Goal: Check status: Check status

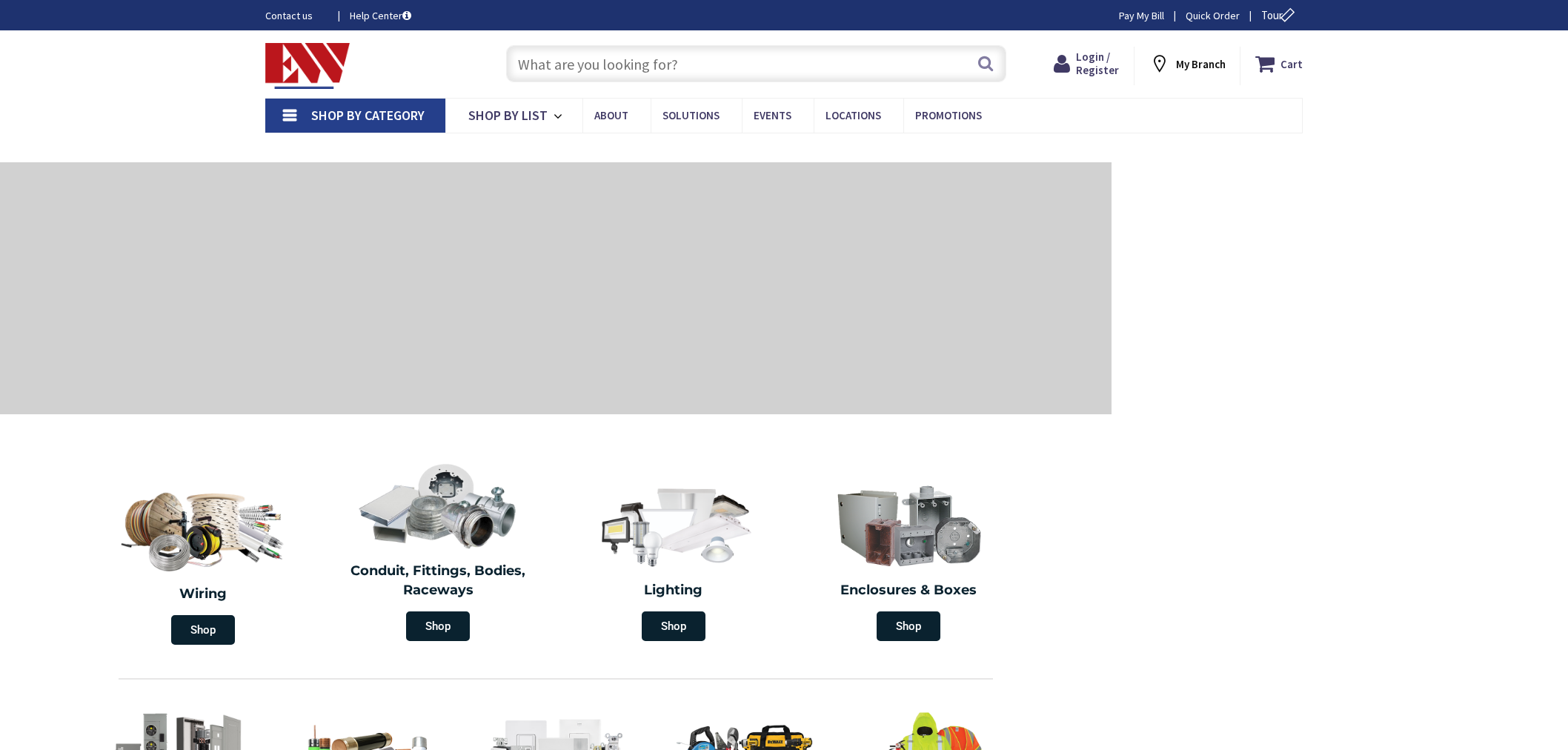
type input "[GEOGRAPHIC_DATA][PERSON_NAME], [GEOGRAPHIC_DATA]"
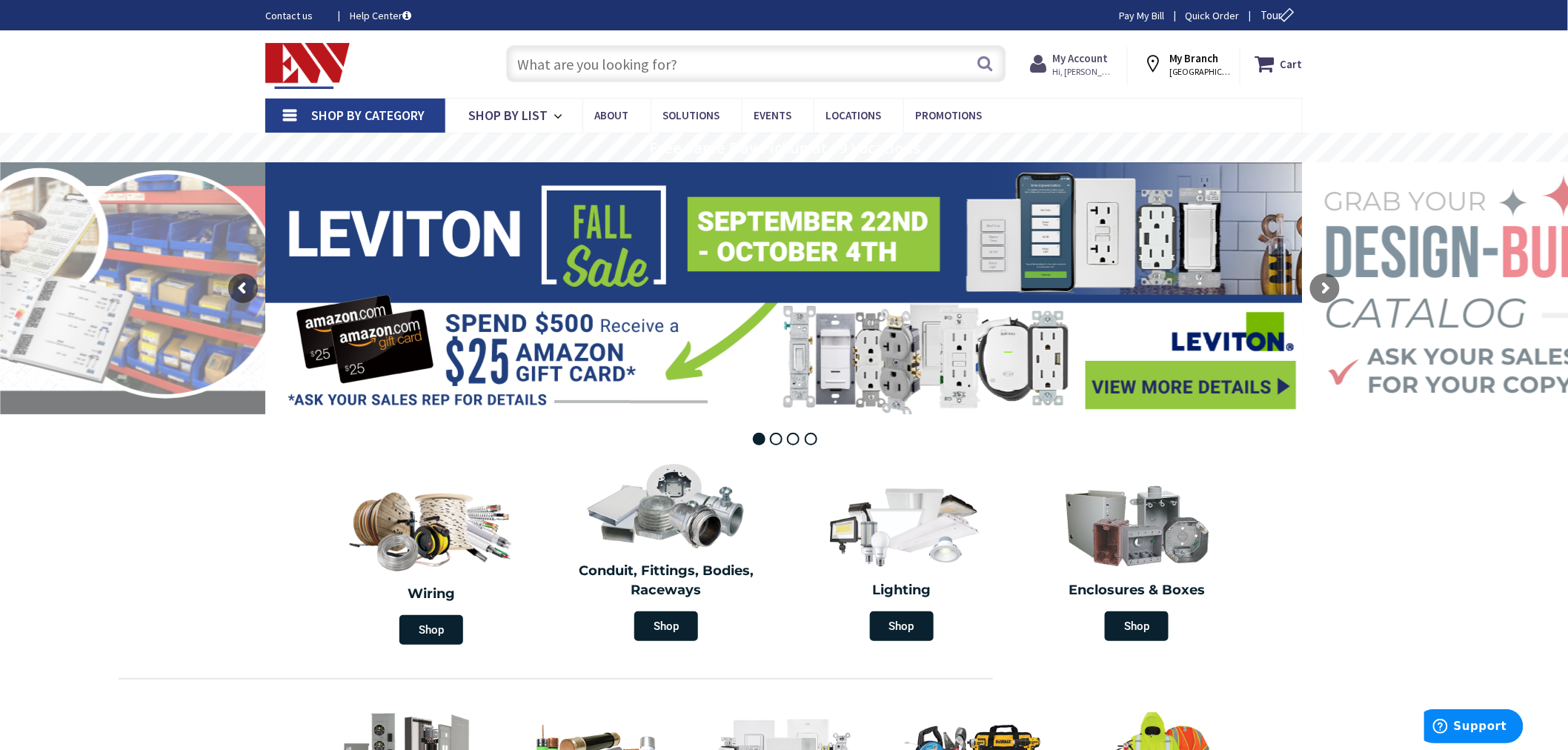
click at [1092, 60] on strong "My Account" at bounding box center [1080, 59] width 56 height 14
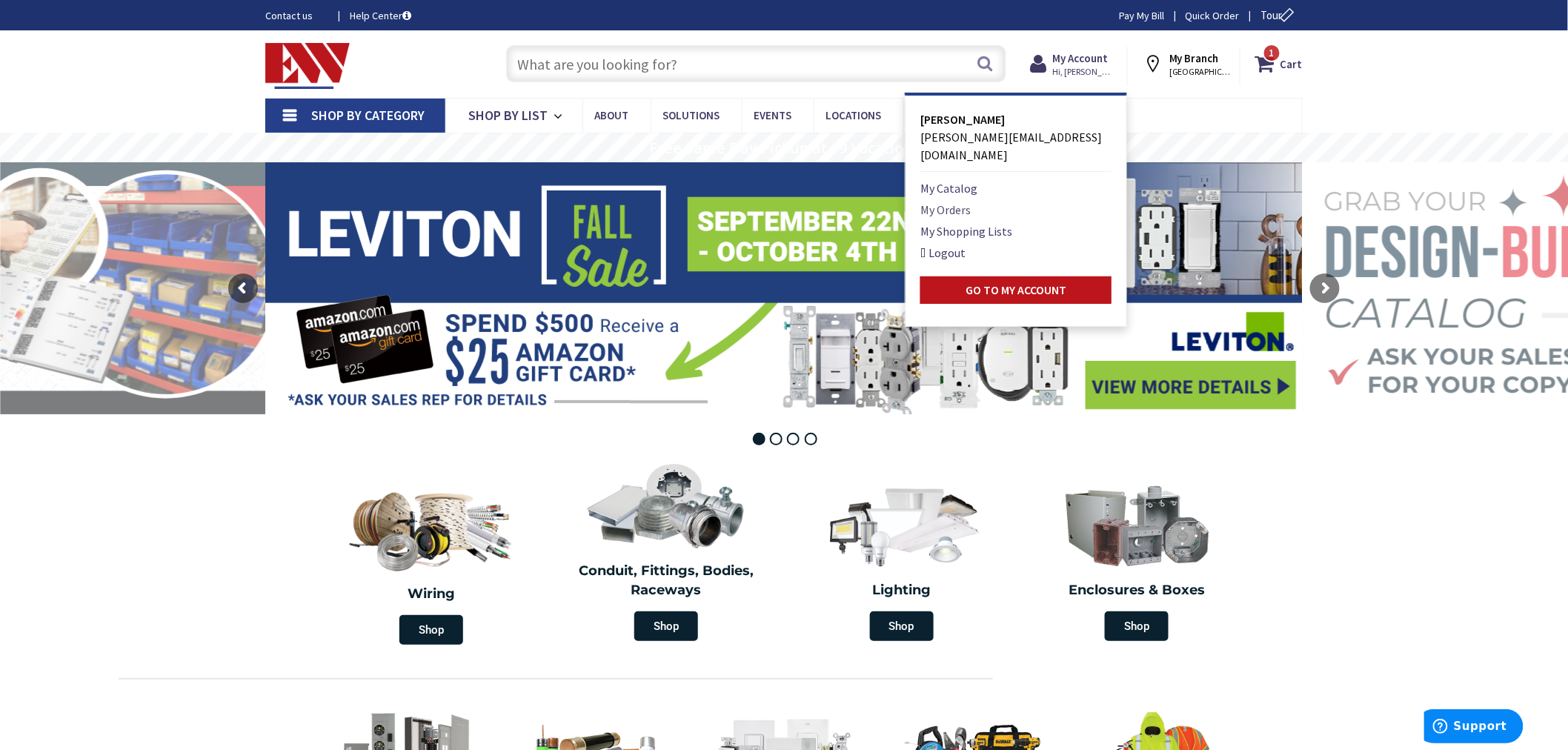
click at [941, 201] on link "My Orders" at bounding box center [946, 210] width 51 height 18
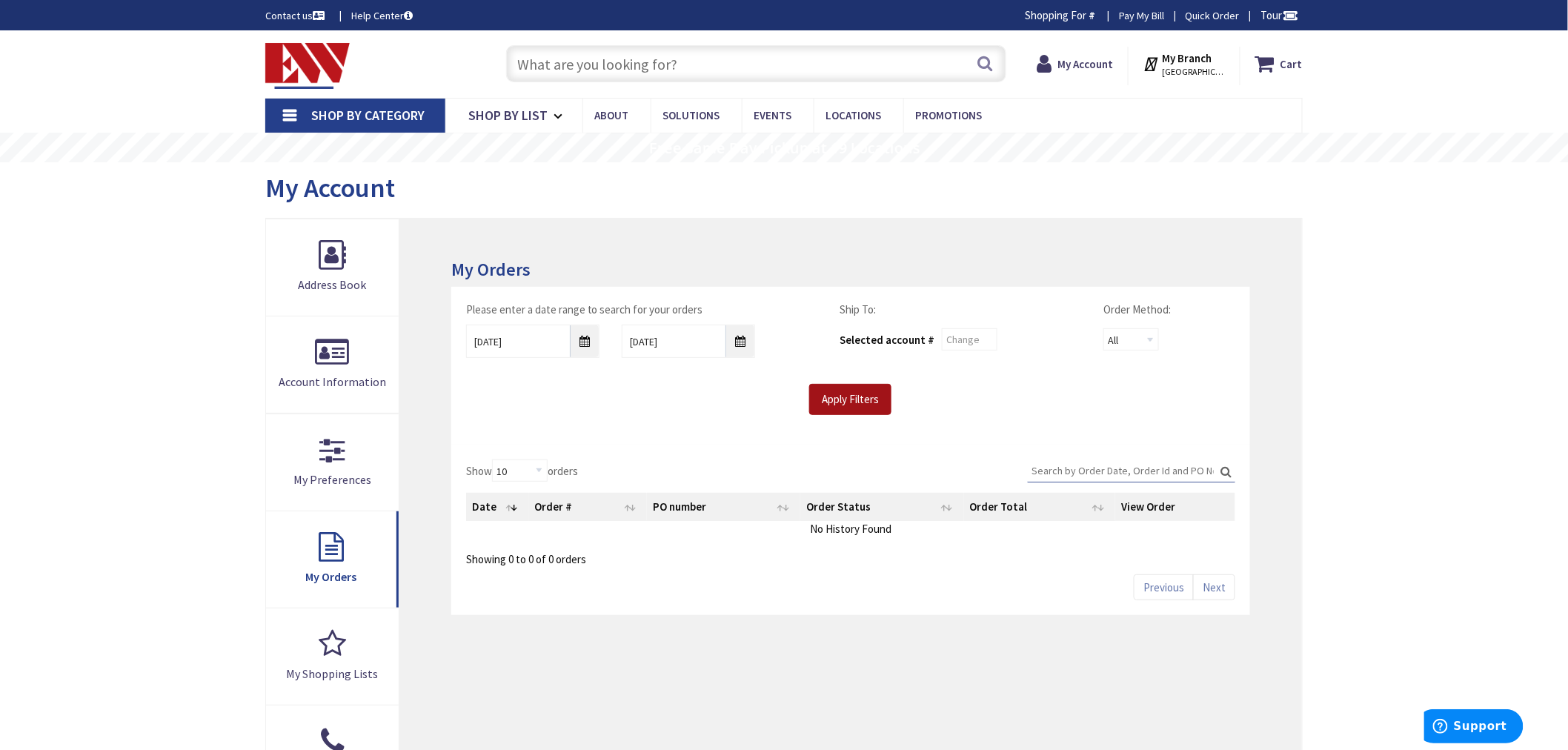
click at [826, 396] on input "Apply Filters" at bounding box center [850, 399] width 82 height 31
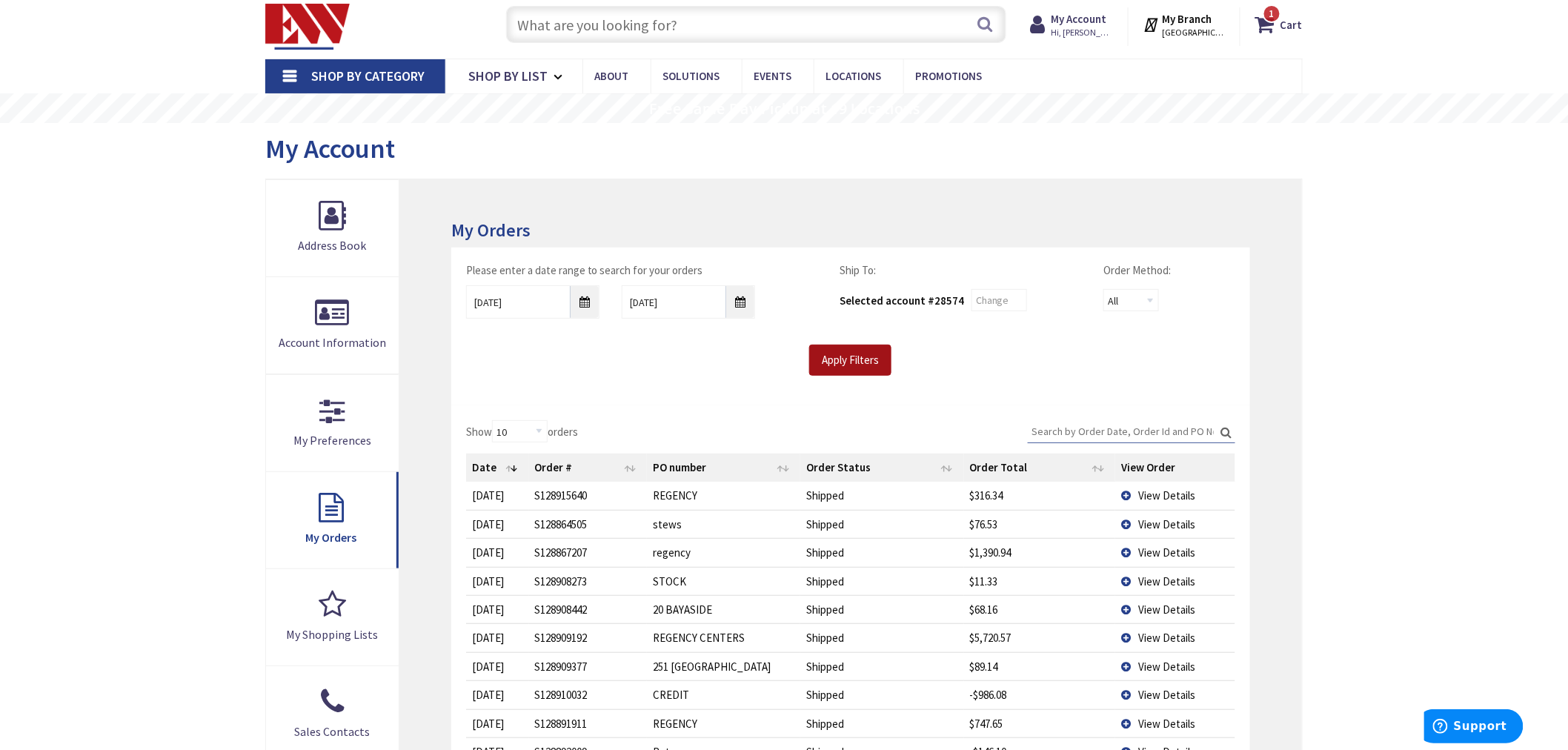
scroll to position [82, 0]
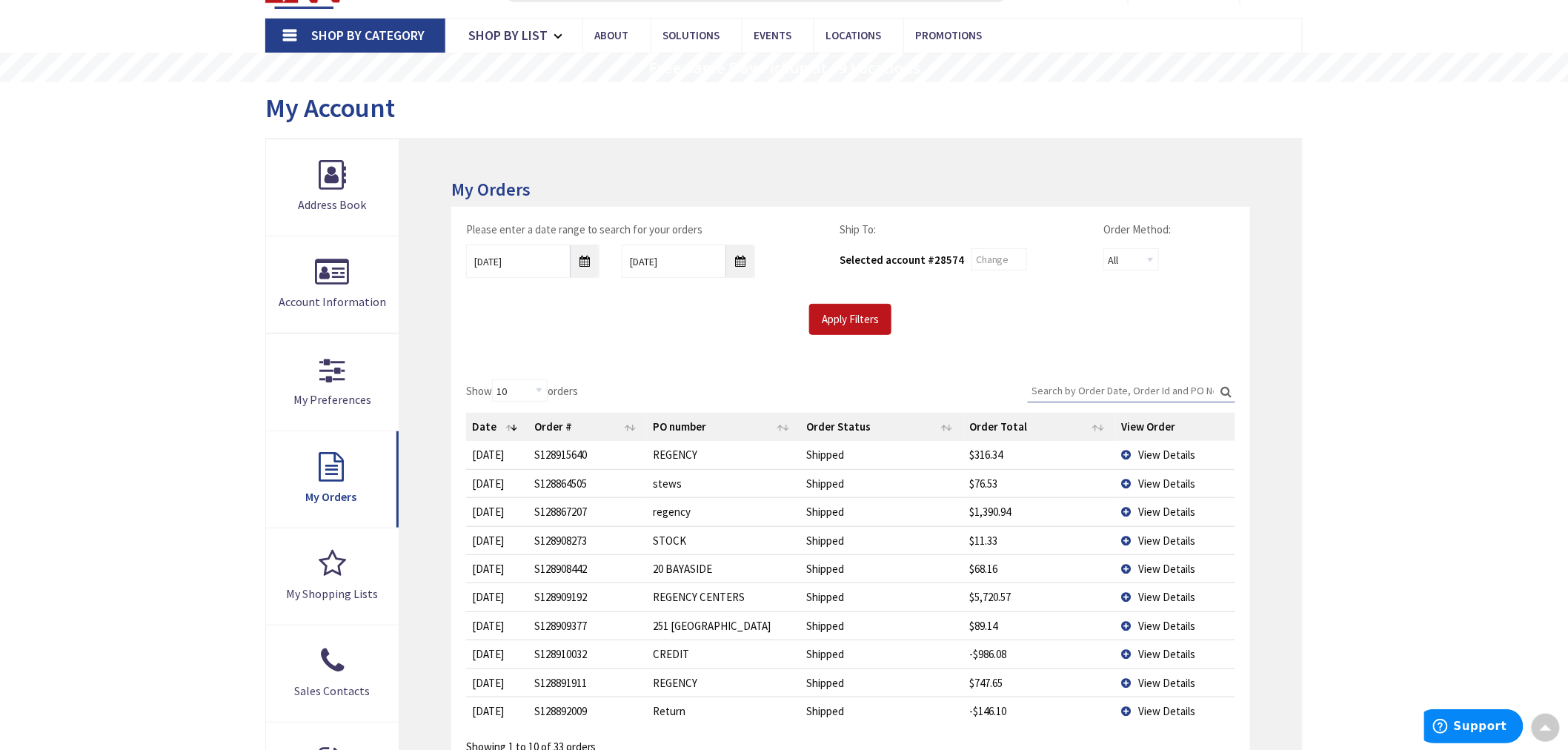
click at [1139, 483] on span "View Details" at bounding box center [1166, 483] width 57 height 14
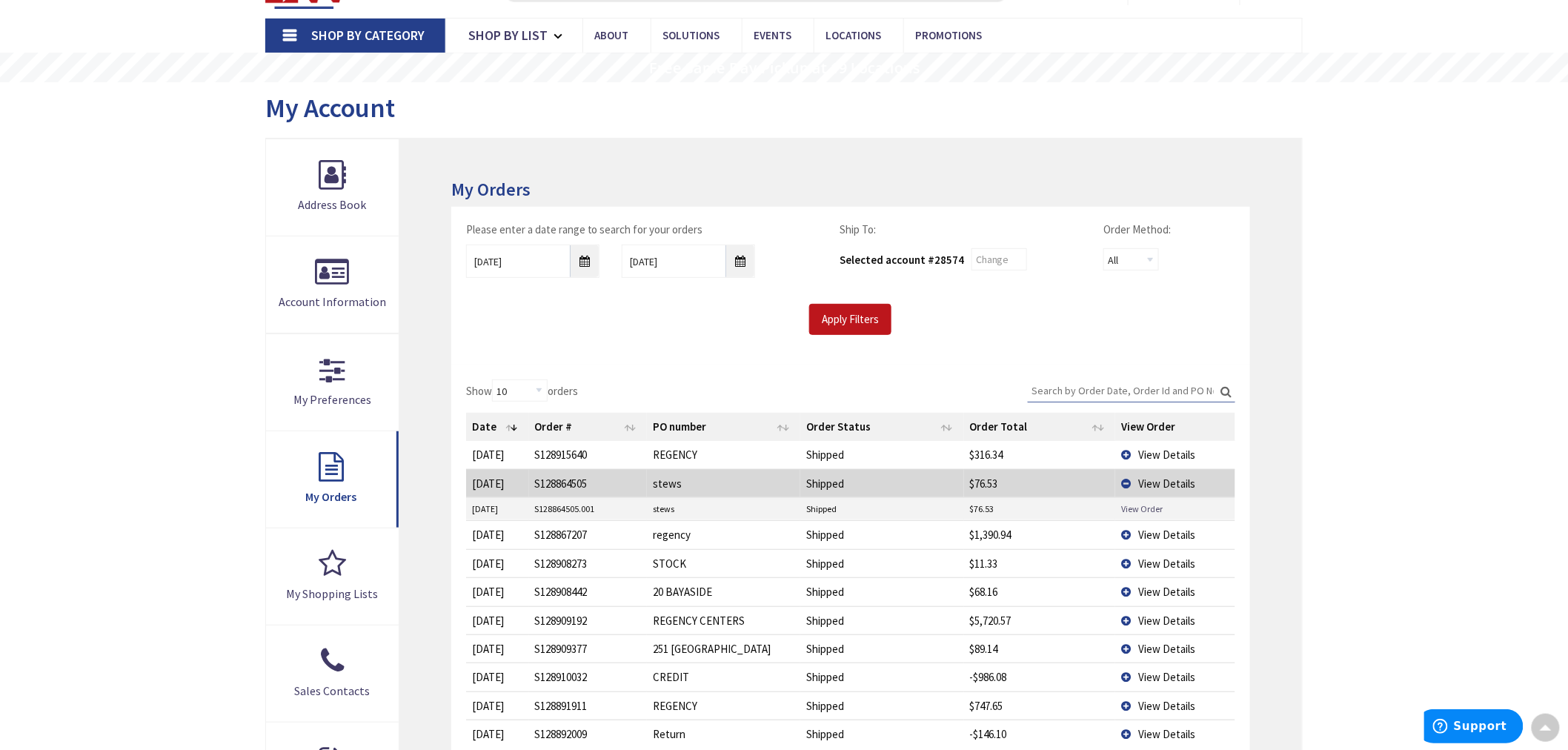
click at [1139, 508] on link "View Order" at bounding box center [1142, 509] width 42 height 13
click at [1124, 561] on td "View Details" at bounding box center [1175, 563] width 120 height 28
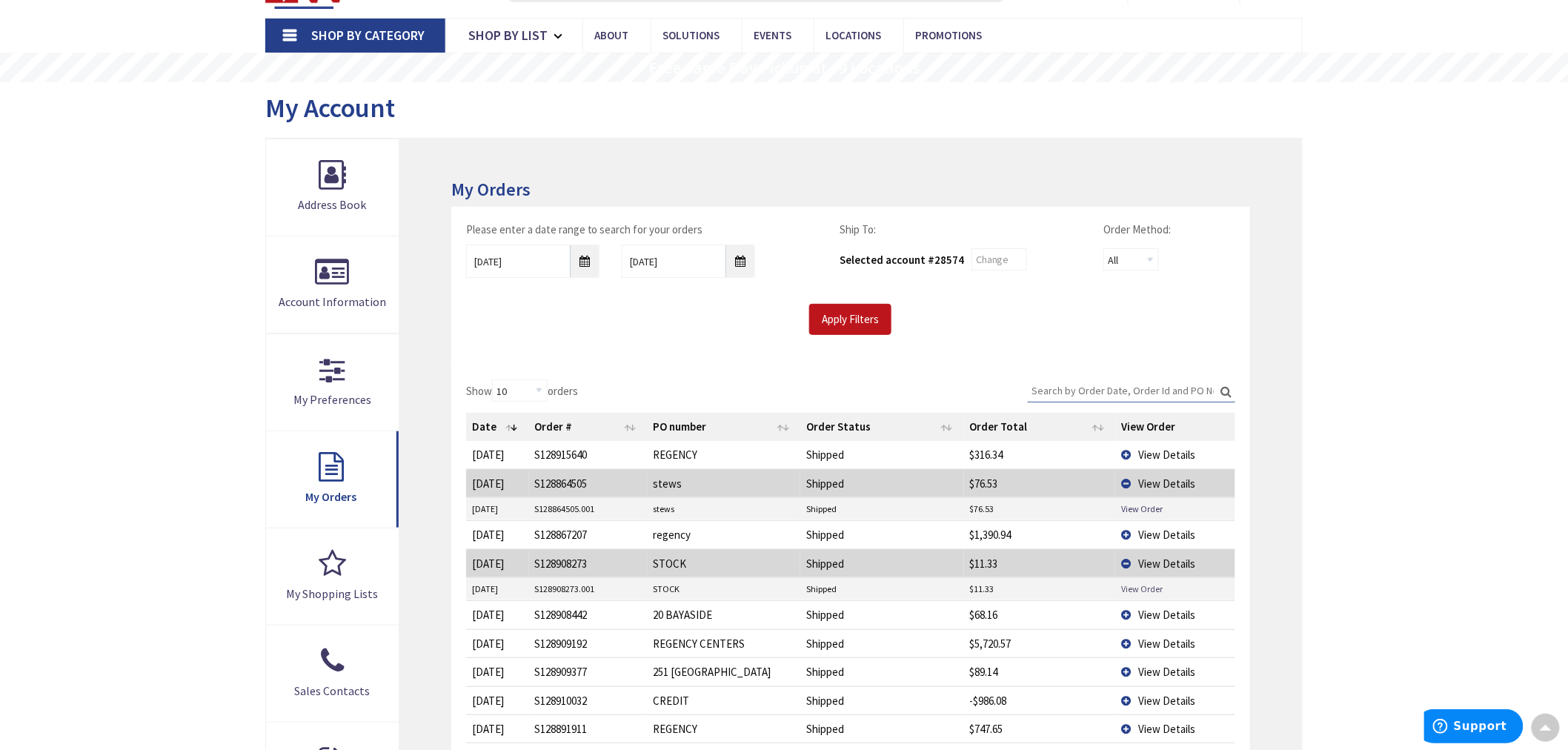
click at [1124, 588] on link "View Order" at bounding box center [1142, 589] width 42 height 13
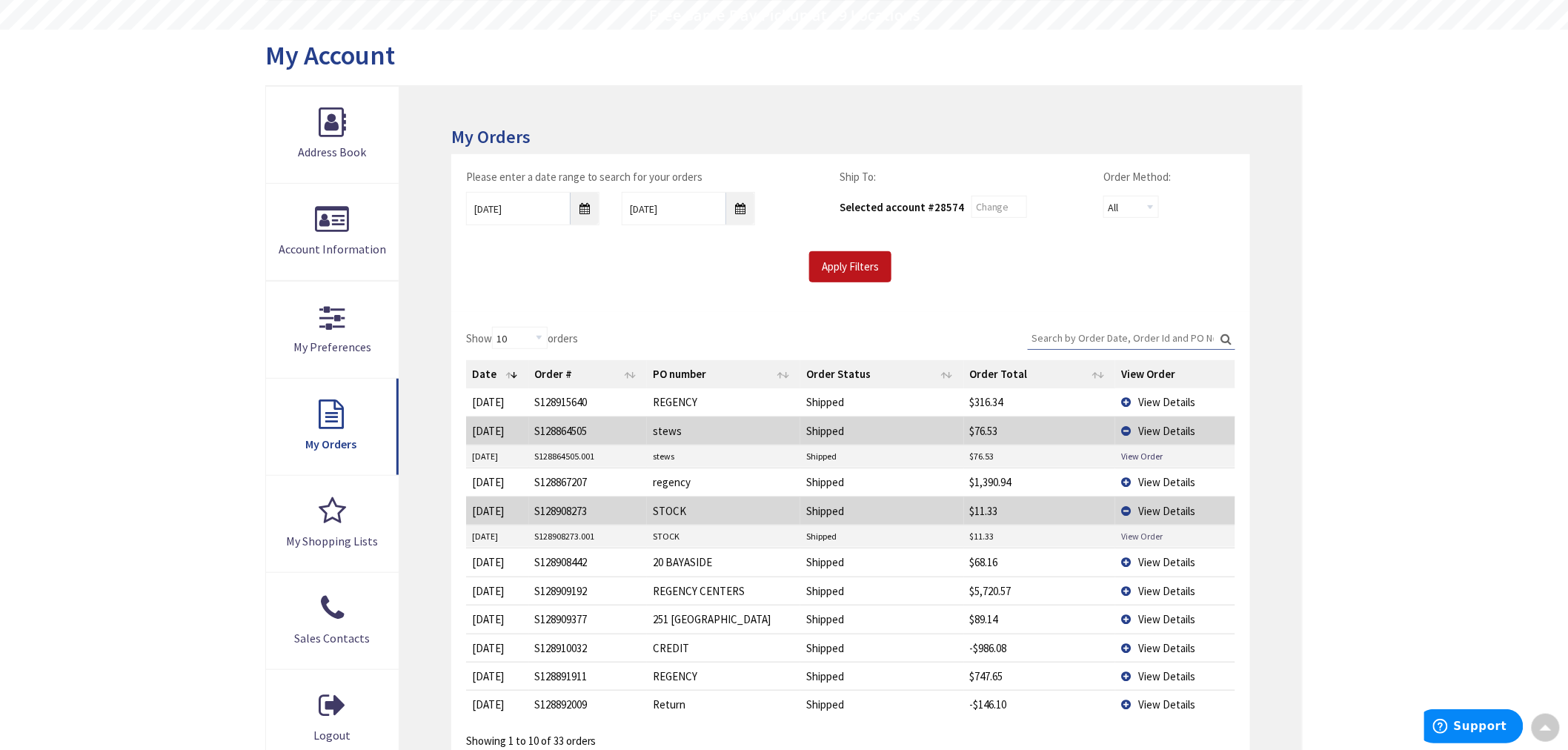
scroll to position [164, 0]
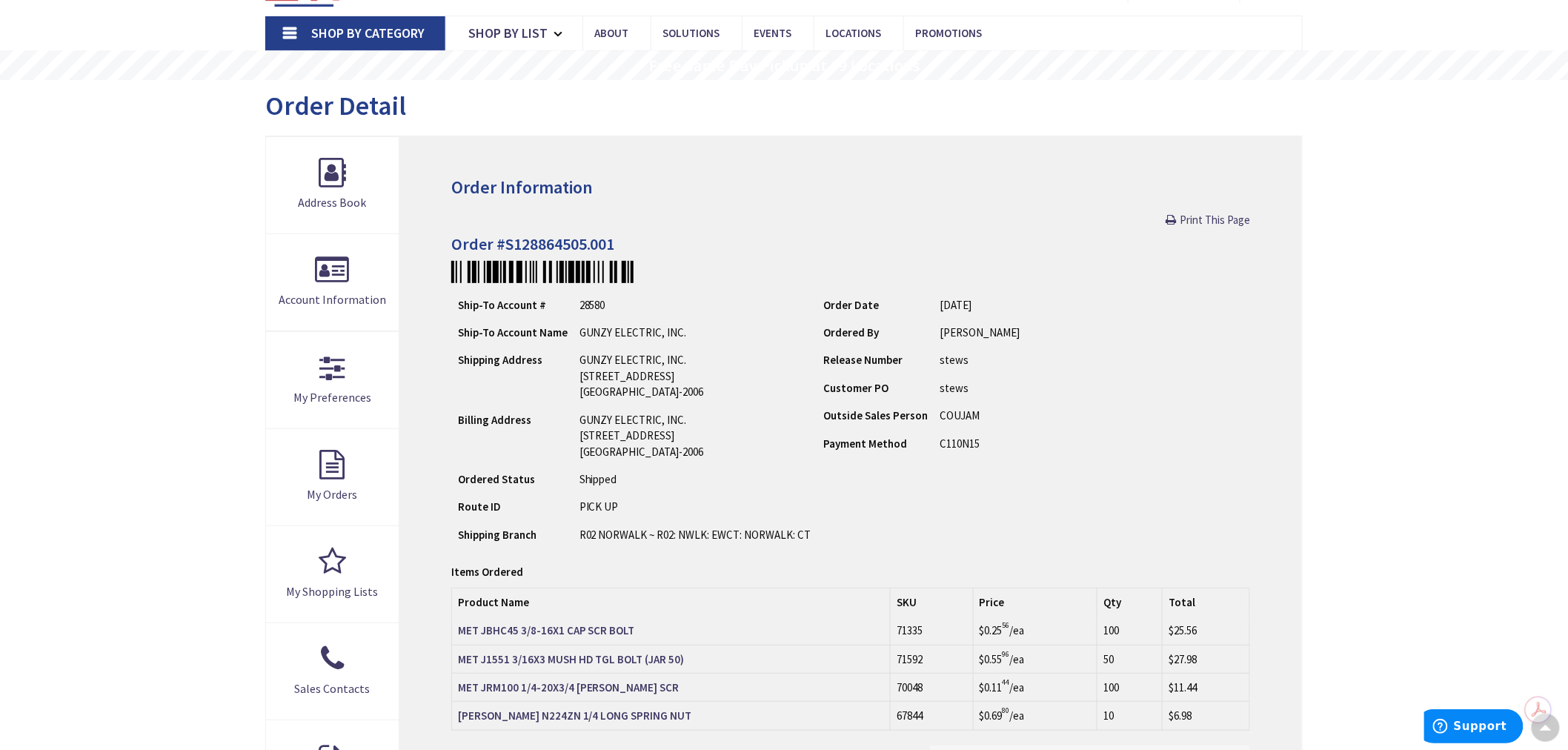
scroll to position [84, 0]
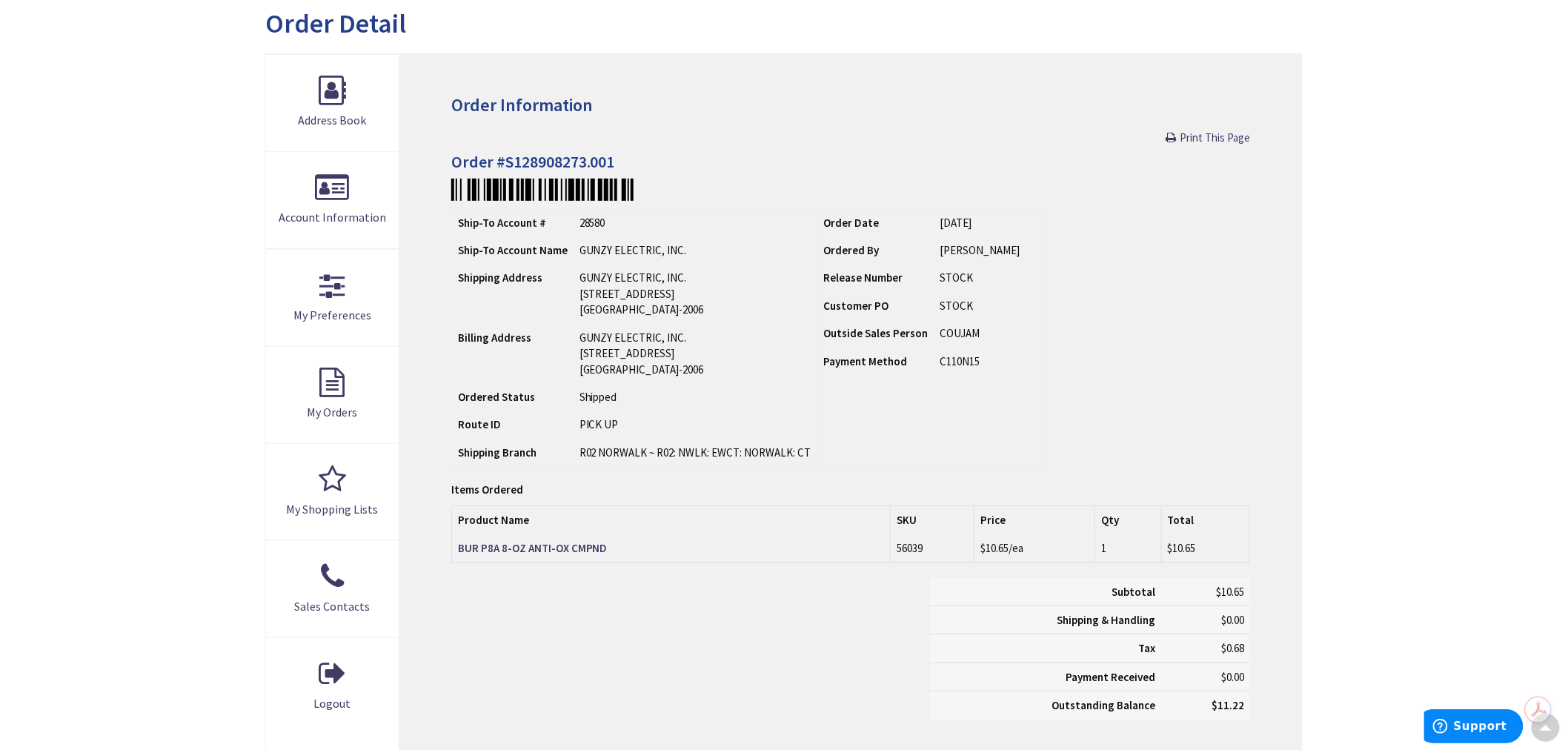
scroll to position [167, 0]
